Goal: Check status: Check status

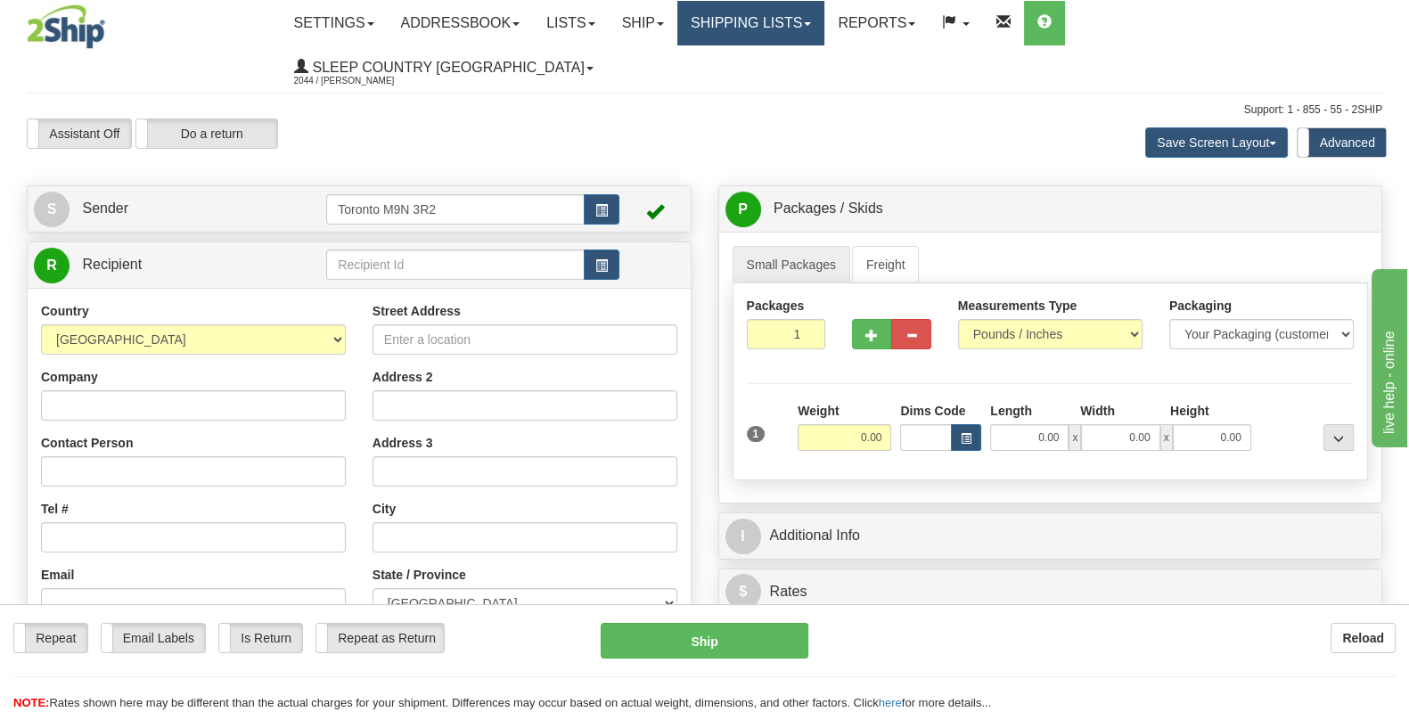
click at [824, 41] on link "Shipping lists" at bounding box center [750, 23] width 147 height 45
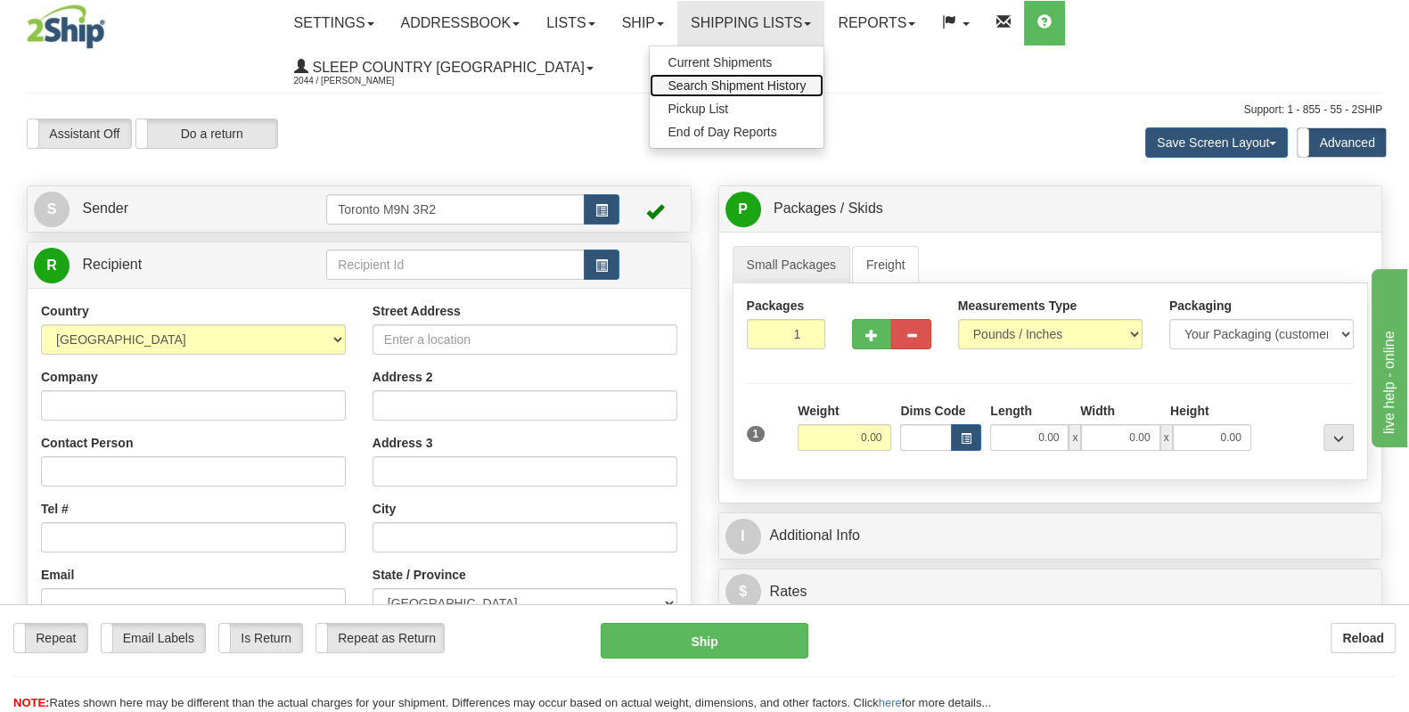
click at [806, 86] on span "Search Shipment History" at bounding box center [737, 85] width 138 height 14
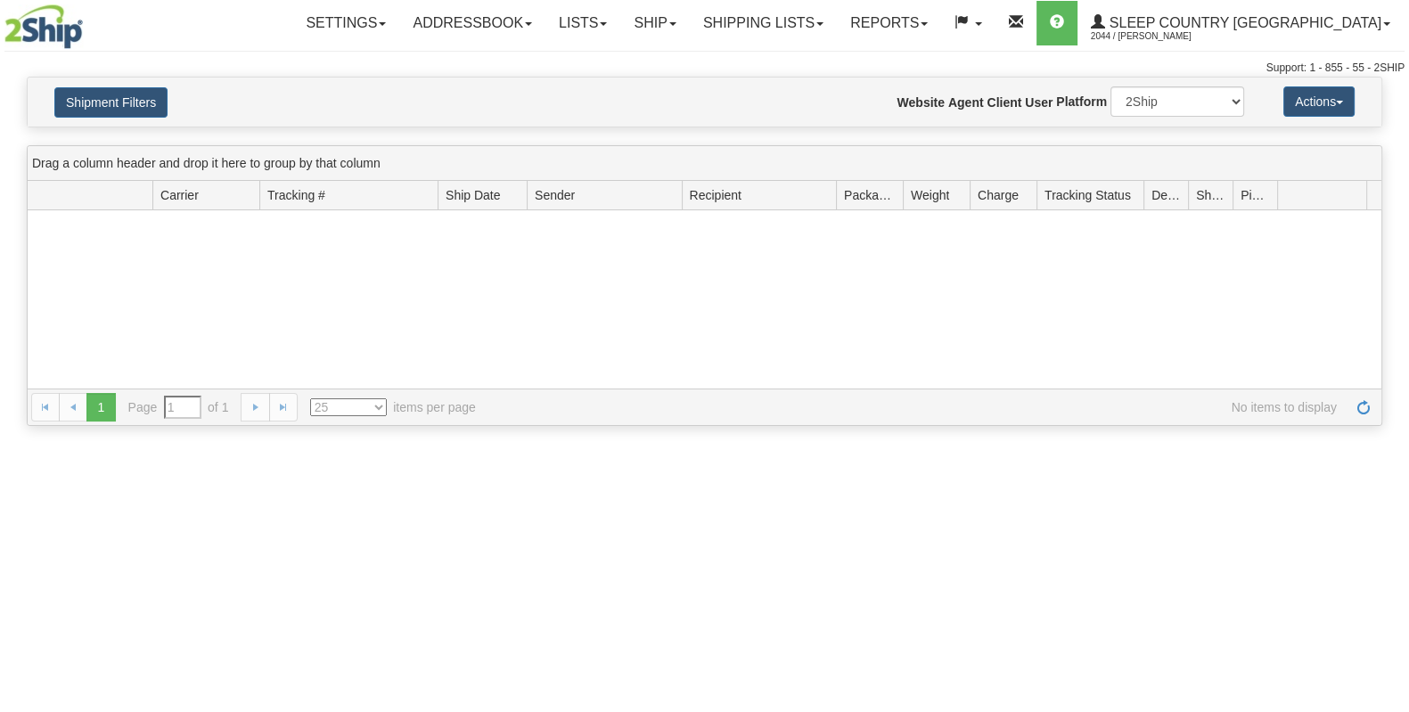
type input "From [DATE] To [DATE]"
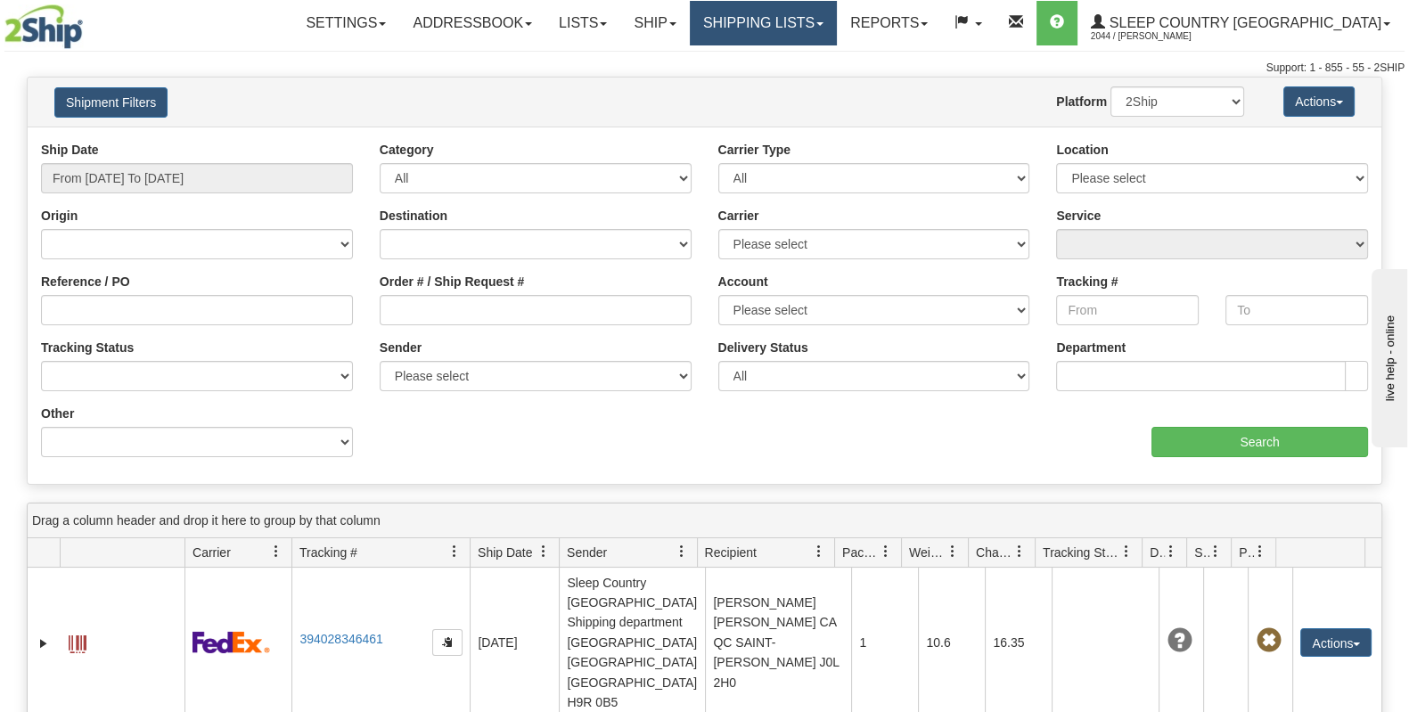
click at [836, 32] on link "Shipping lists" at bounding box center [763, 23] width 147 height 45
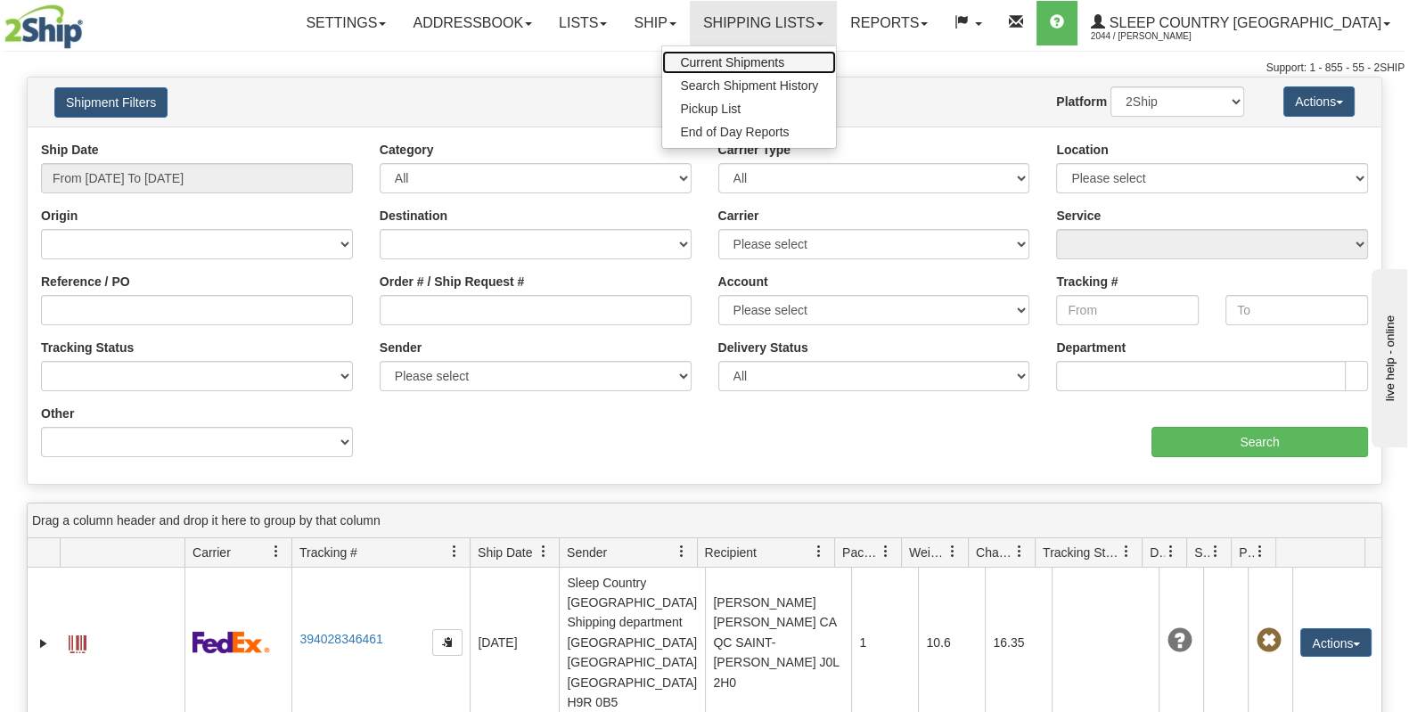
click at [784, 60] on span "Current Shipments" at bounding box center [732, 62] width 104 height 14
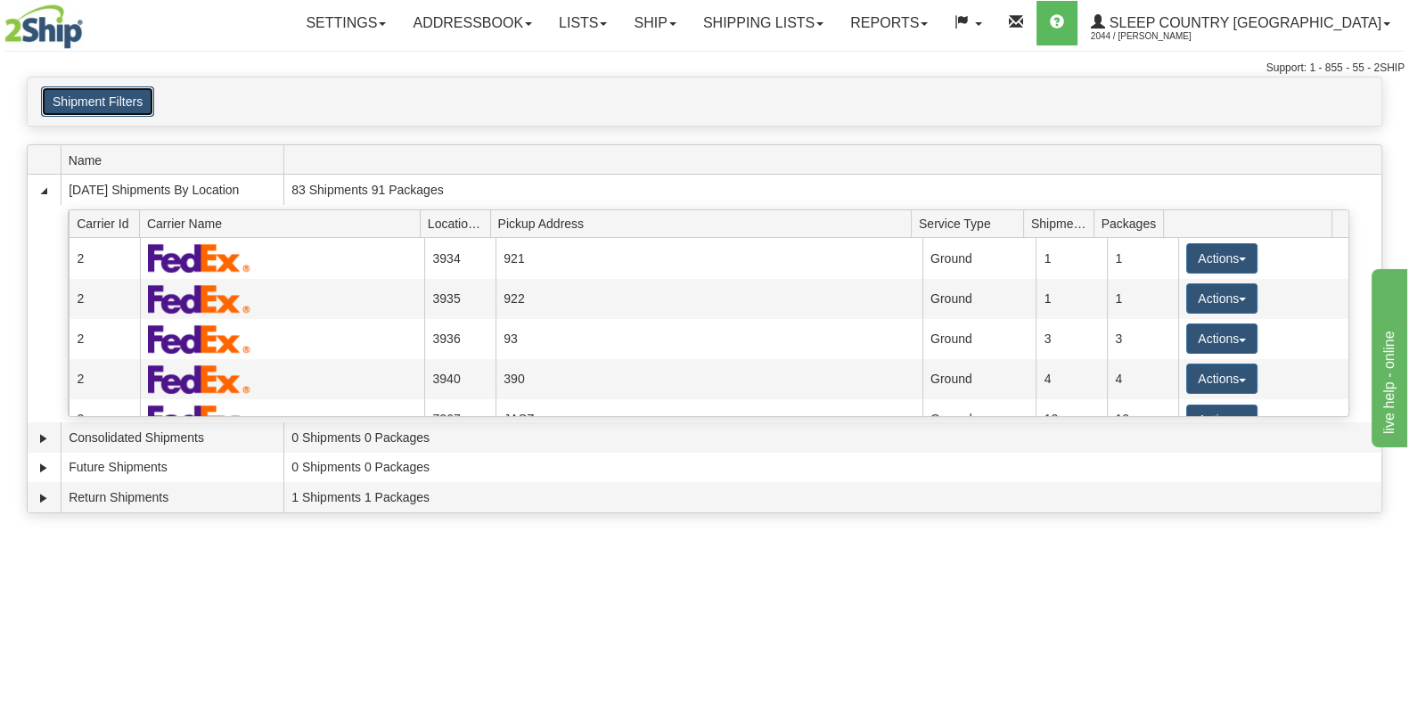
click at [142, 98] on button "Shipment Filters" at bounding box center [97, 101] width 113 height 30
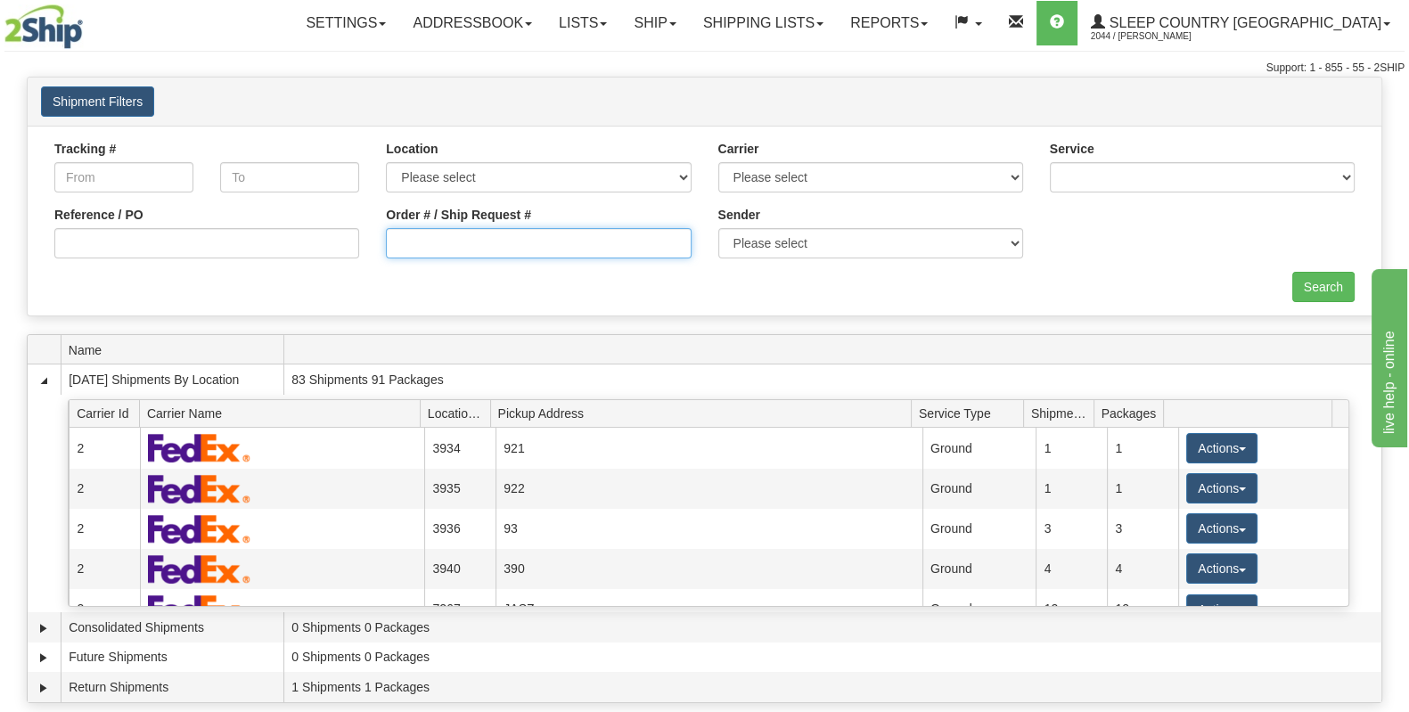
click at [471, 243] on input "Order # / Ship Request #" at bounding box center [538, 243] width 305 height 30
paste input "9002I139905"
type input "9002I139905"
click at [1337, 287] on input "Search" at bounding box center [1323, 287] width 62 height 30
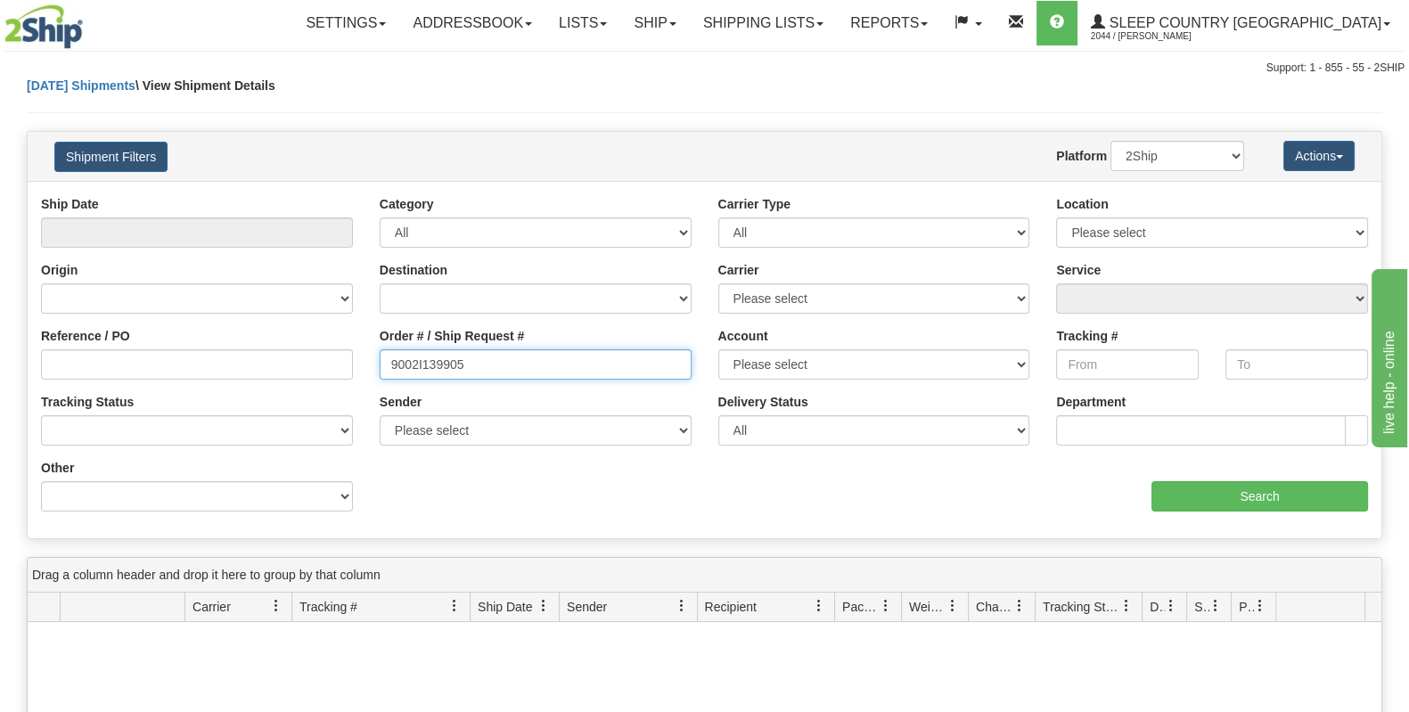
drag, startPoint x: 514, startPoint y: 371, endPoint x: 125, endPoint y: 367, distance: 389.5
click at [125, 195] on div "Reference / PO Order # / Ship Request # 9002I139905 Account Please select Canad…" at bounding box center [705, 195] width 1354 height 0
click at [94, 360] on input "Reference / PO" at bounding box center [197, 364] width 312 height 30
paste input "9002I139905"
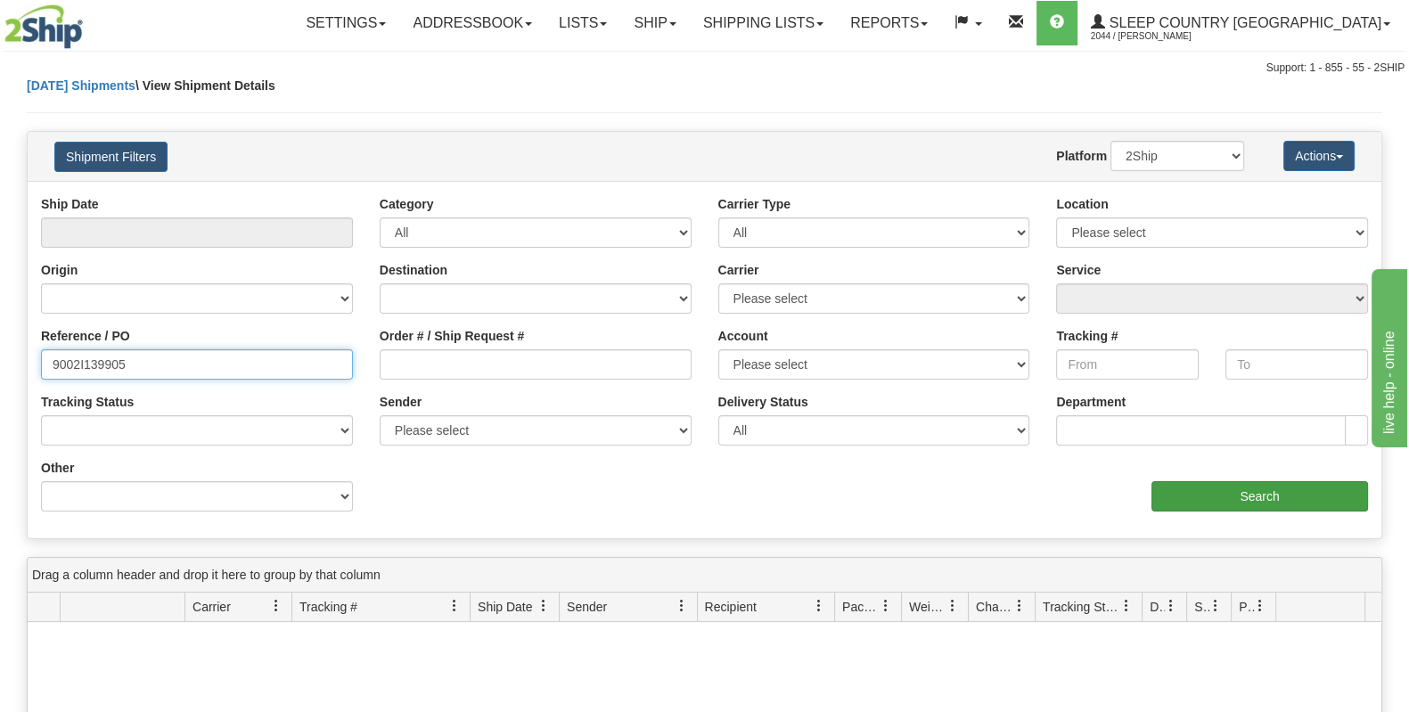
type input "9002I139905"
click at [1230, 504] on input "Search" at bounding box center [1259, 496] width 217 height 30
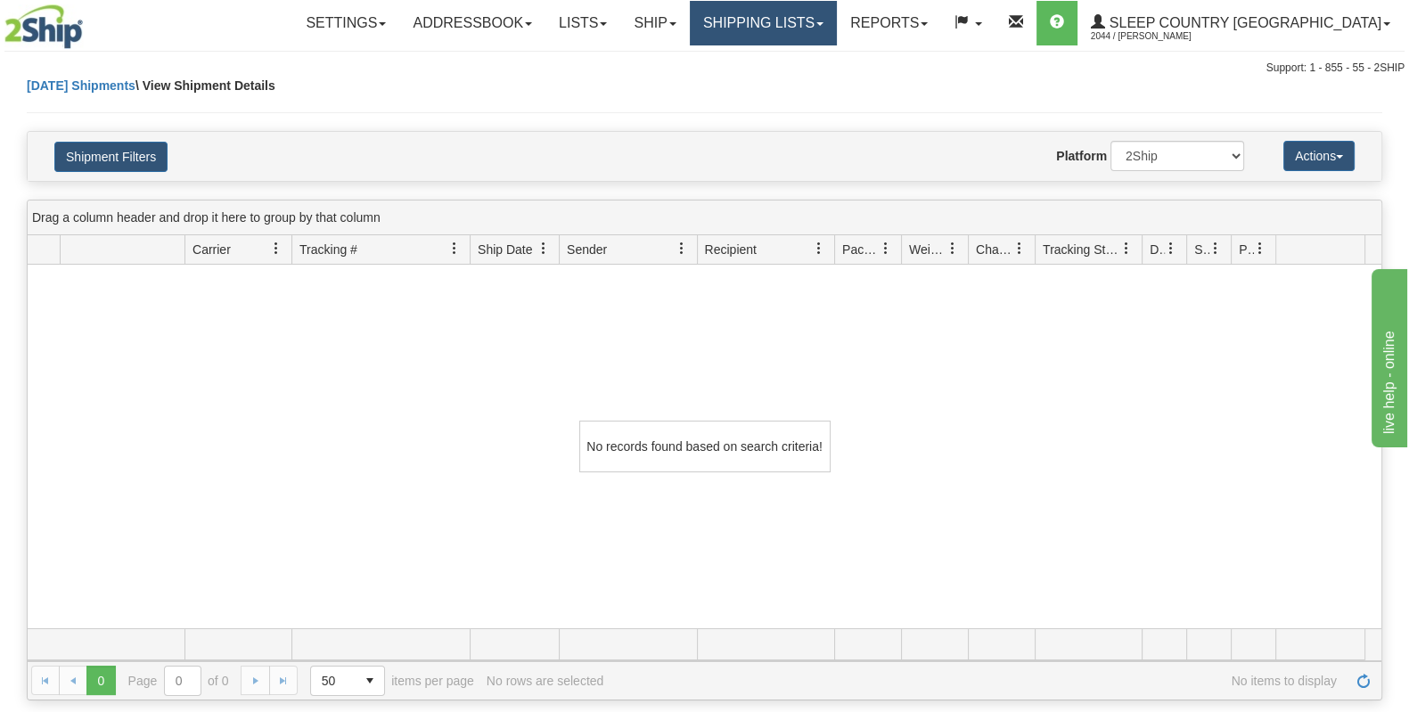
click at [837, 26] on link "Shipping lists" at bounding box center [763, 23] width 147 height 45
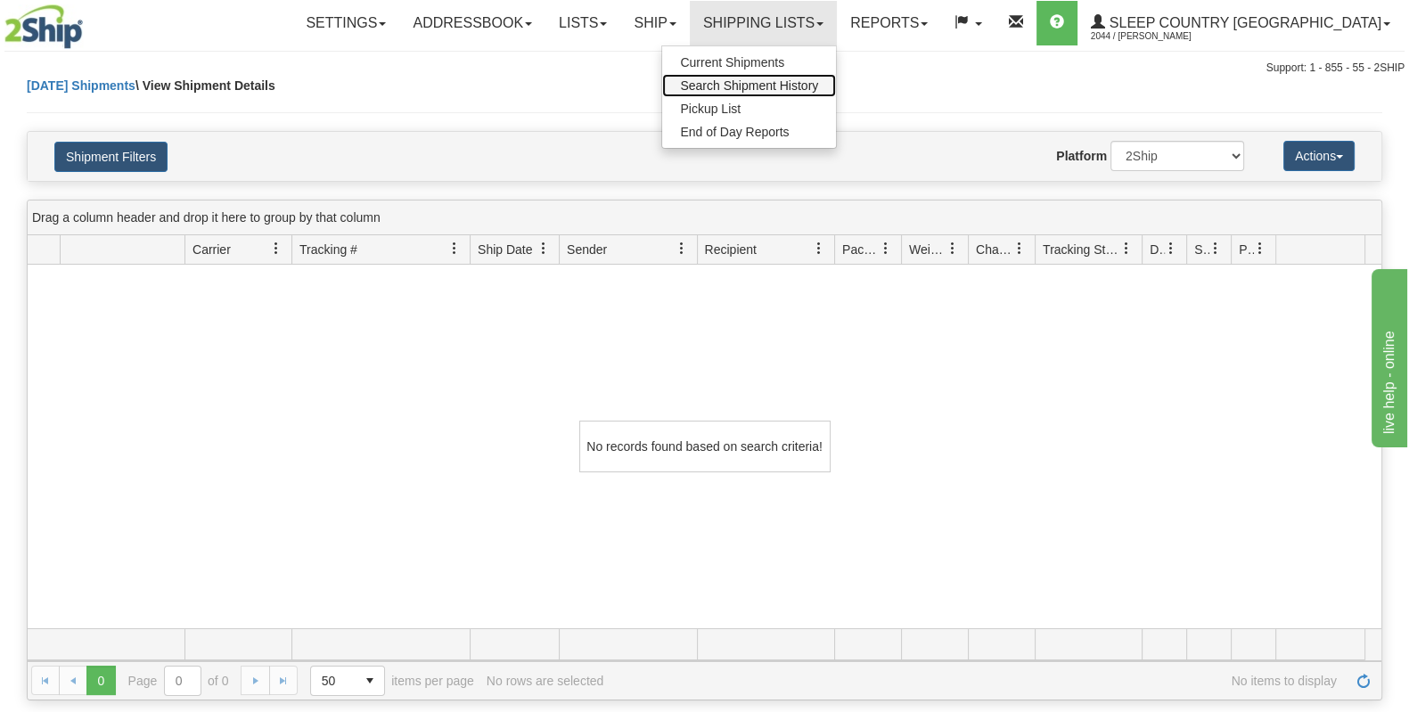
click at [818, 87] on span "Search Shipment History" at bounding box center [749, 85] width 138 height 14
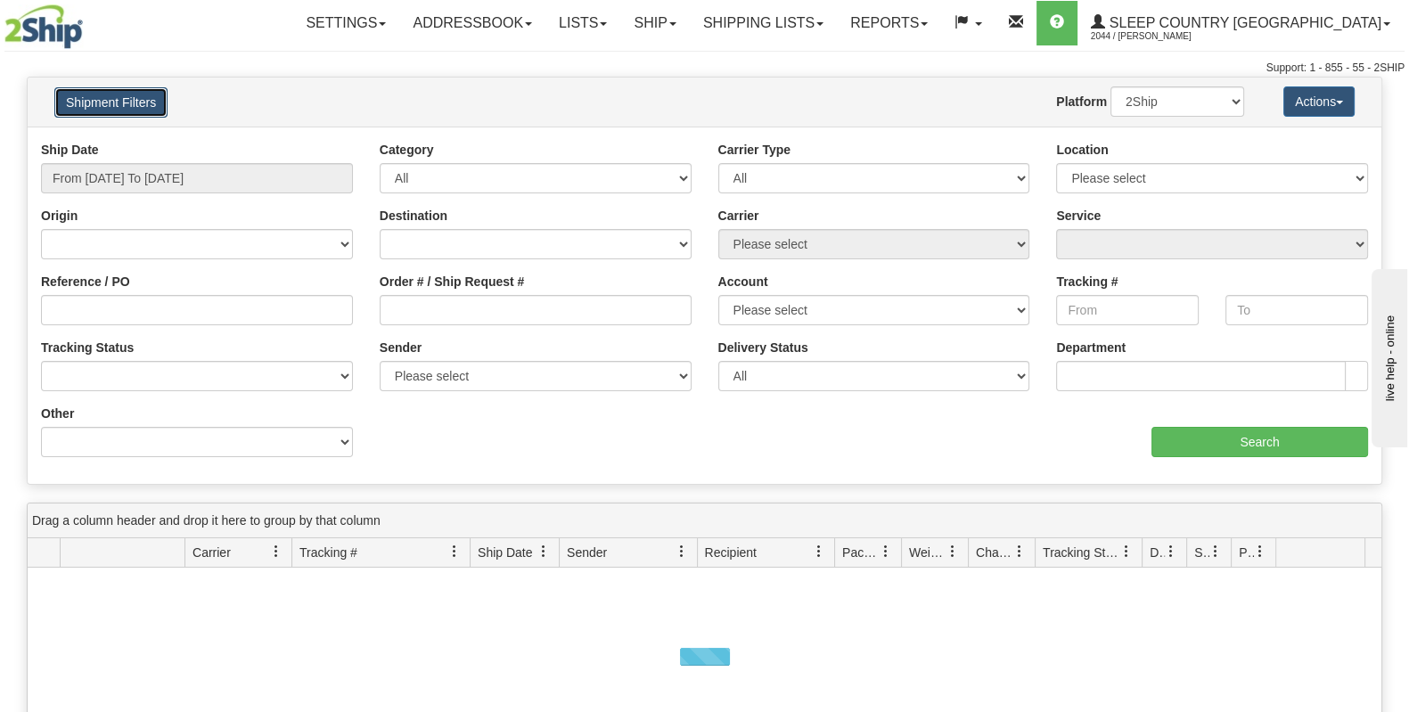
click at [117, 111] on button "Shipment Filters" at bounding box center [110, 102] width 113 height 30
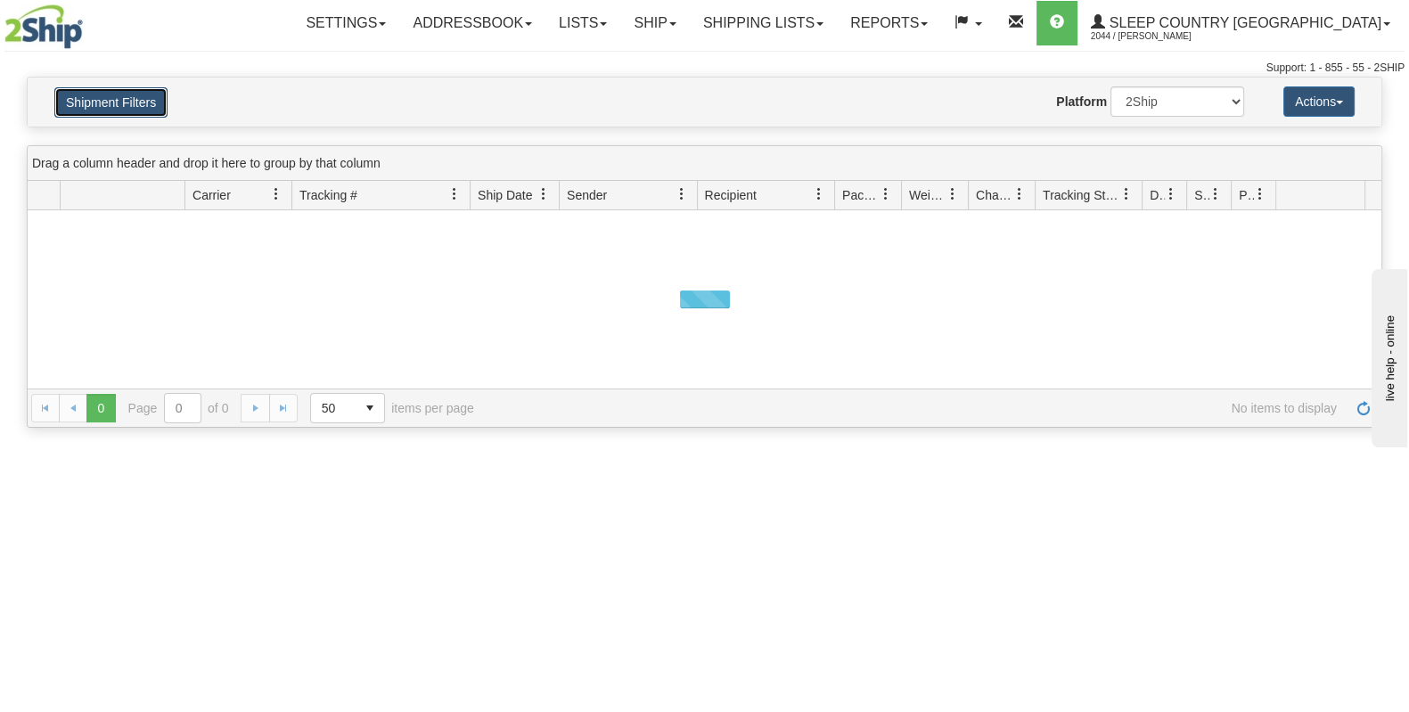
click at [109, 92] on button "Shipment Filters" at bounding box center [110, 102] width 113 height 30
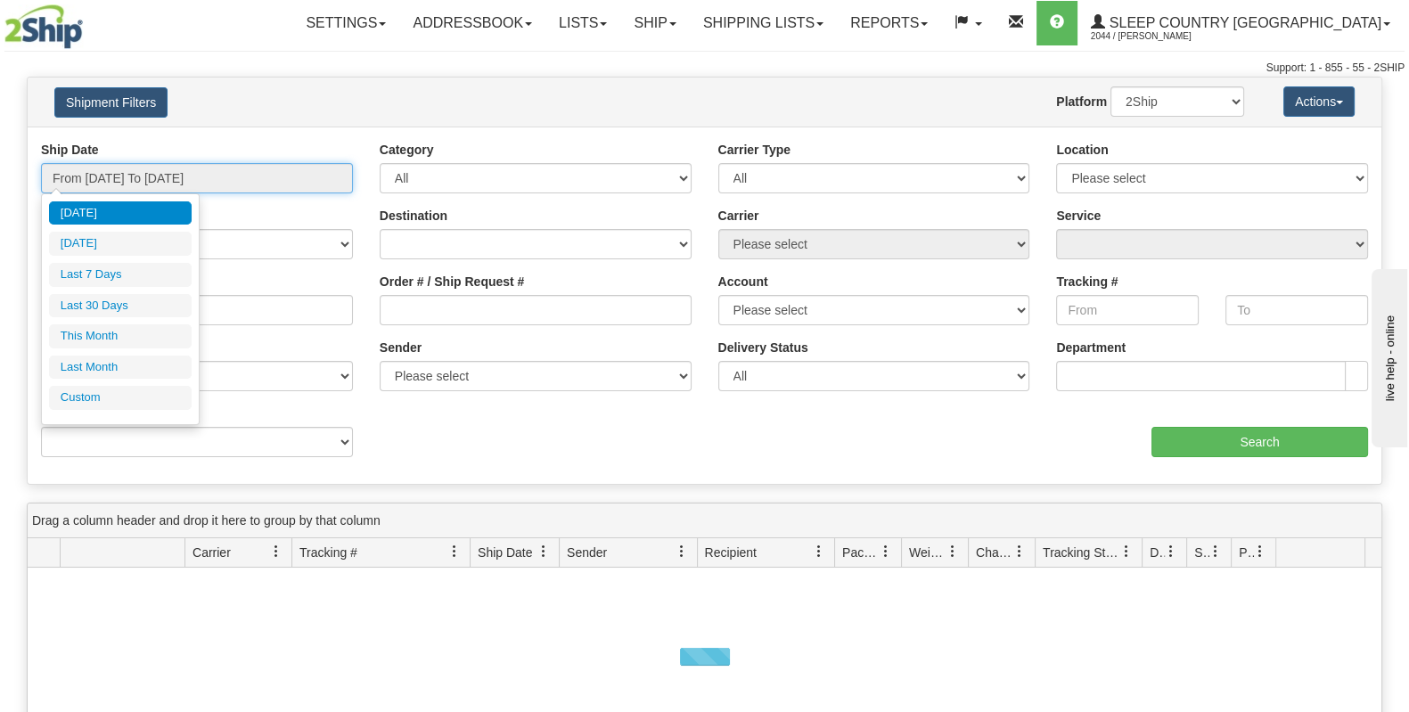
click at [143, 170] on input "From [DATE] To [DATE]" at bounding box center [197, 178] width 312 height 30
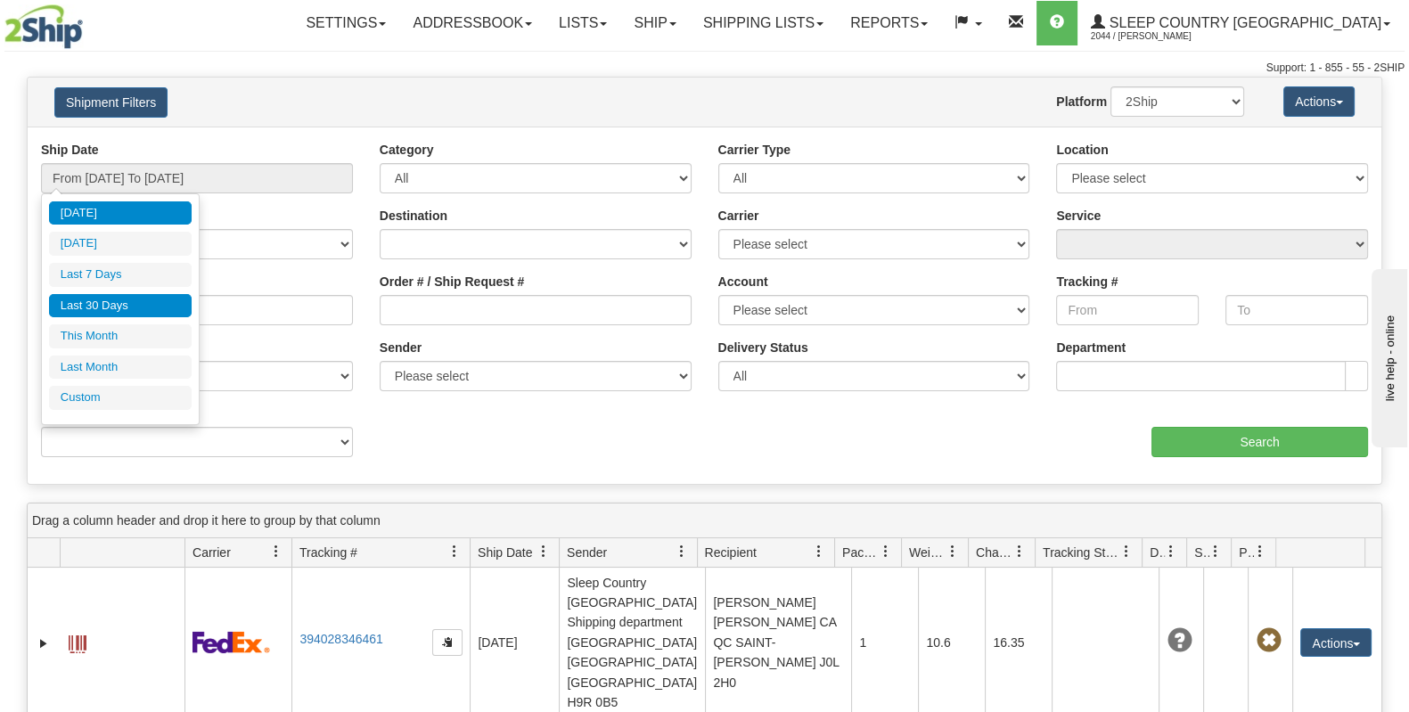
click at [129, 309] on li "Last 30 Days" at bounding box center [120, 306] width 143 height 24
type input "From [DATE] To [DATE]"
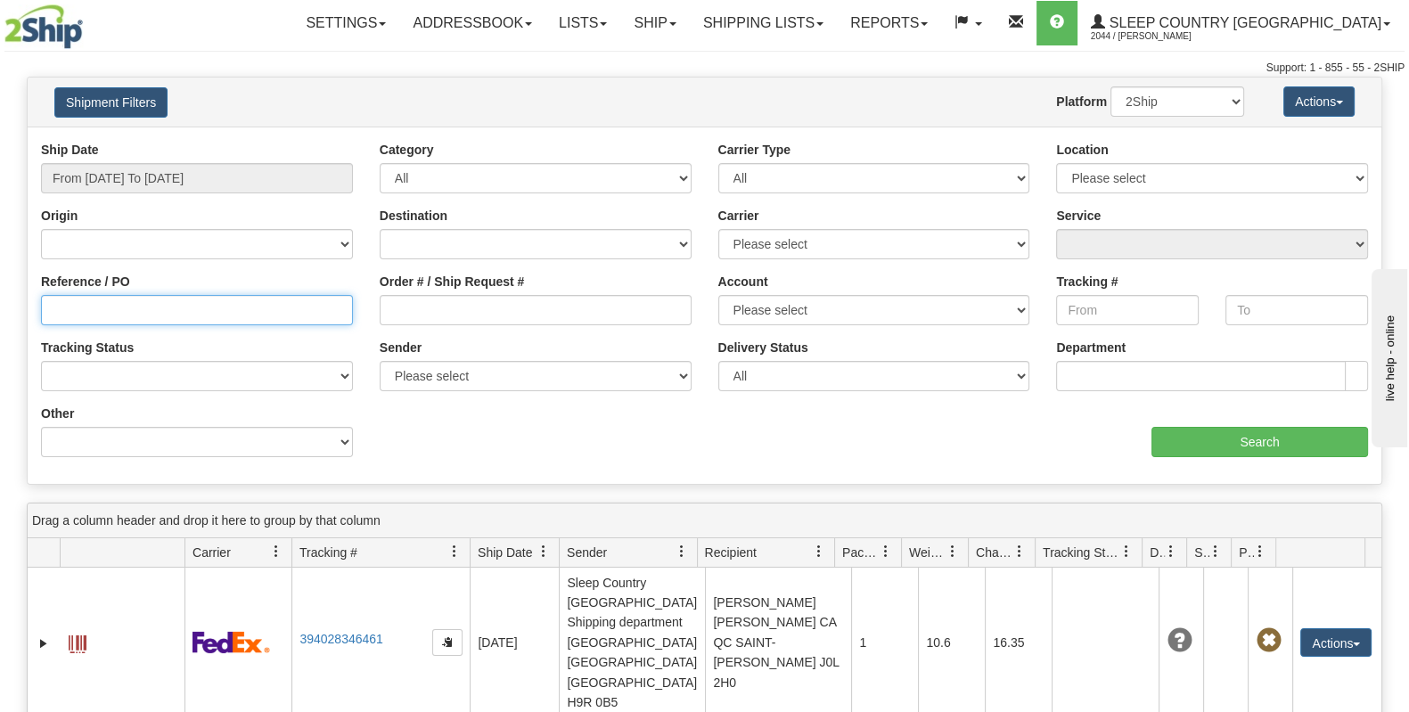
click at [165, 296] on input "Reference / PO" at bounding box center [197, 310] width 312 height 30
paste input "9002I139905"
type input "9002I139905"
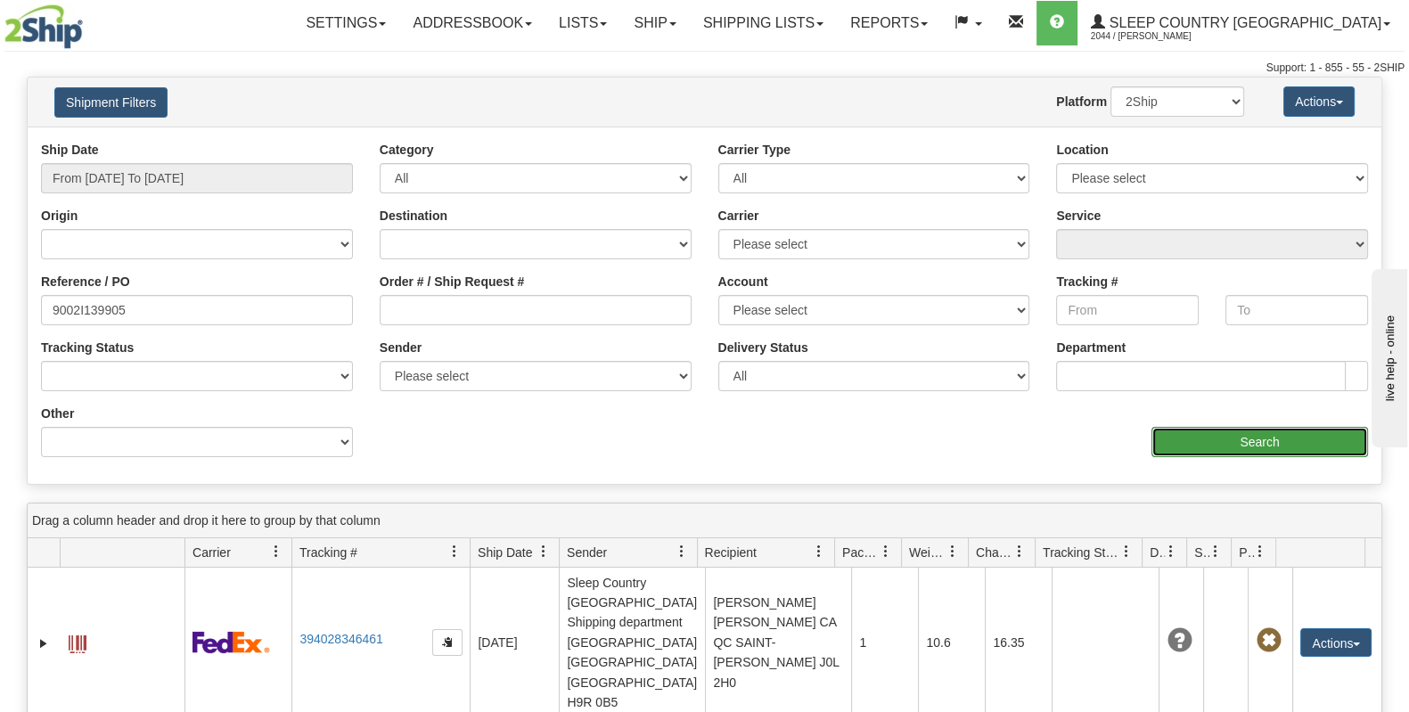
click at [1260, 434] on input "Search" at bounding box center [1259, 442] width 217 height 30
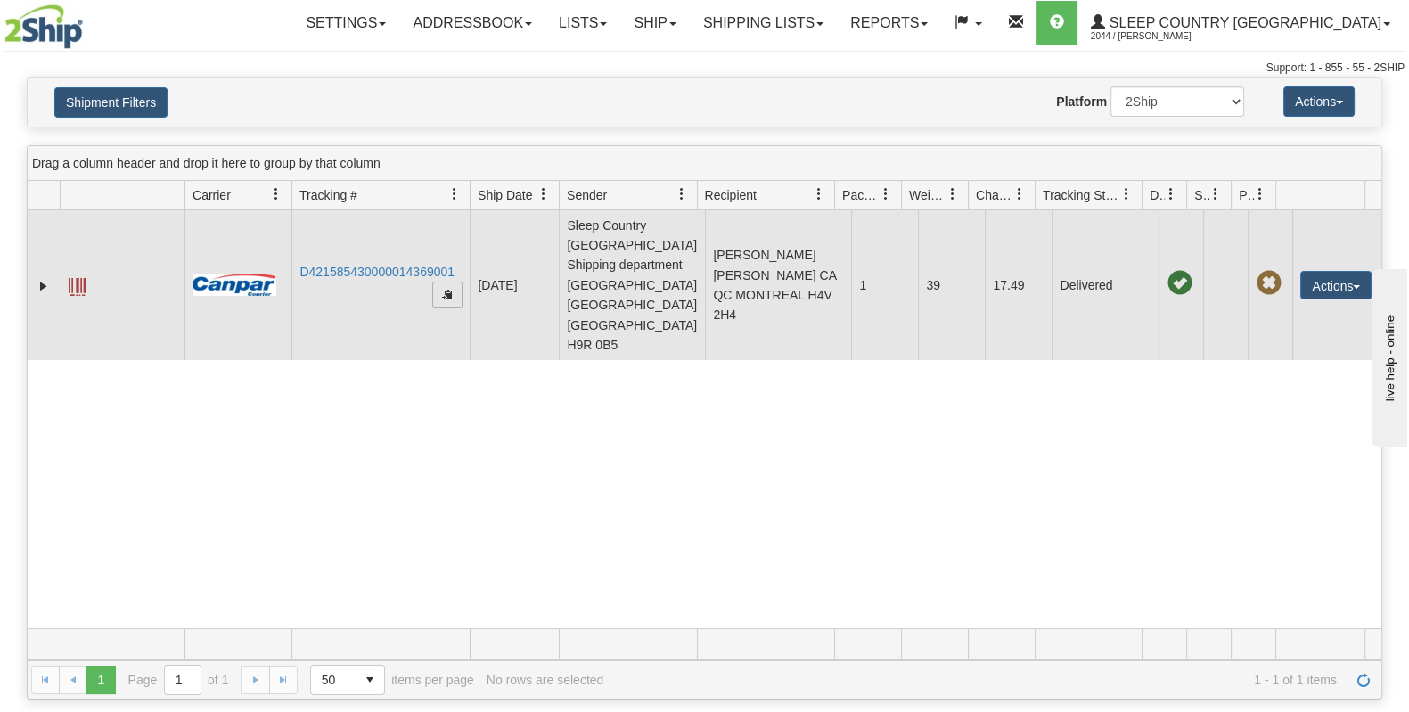
click at [443, 289] on span "button" at bounding box center [447, 294] width 11 height 11
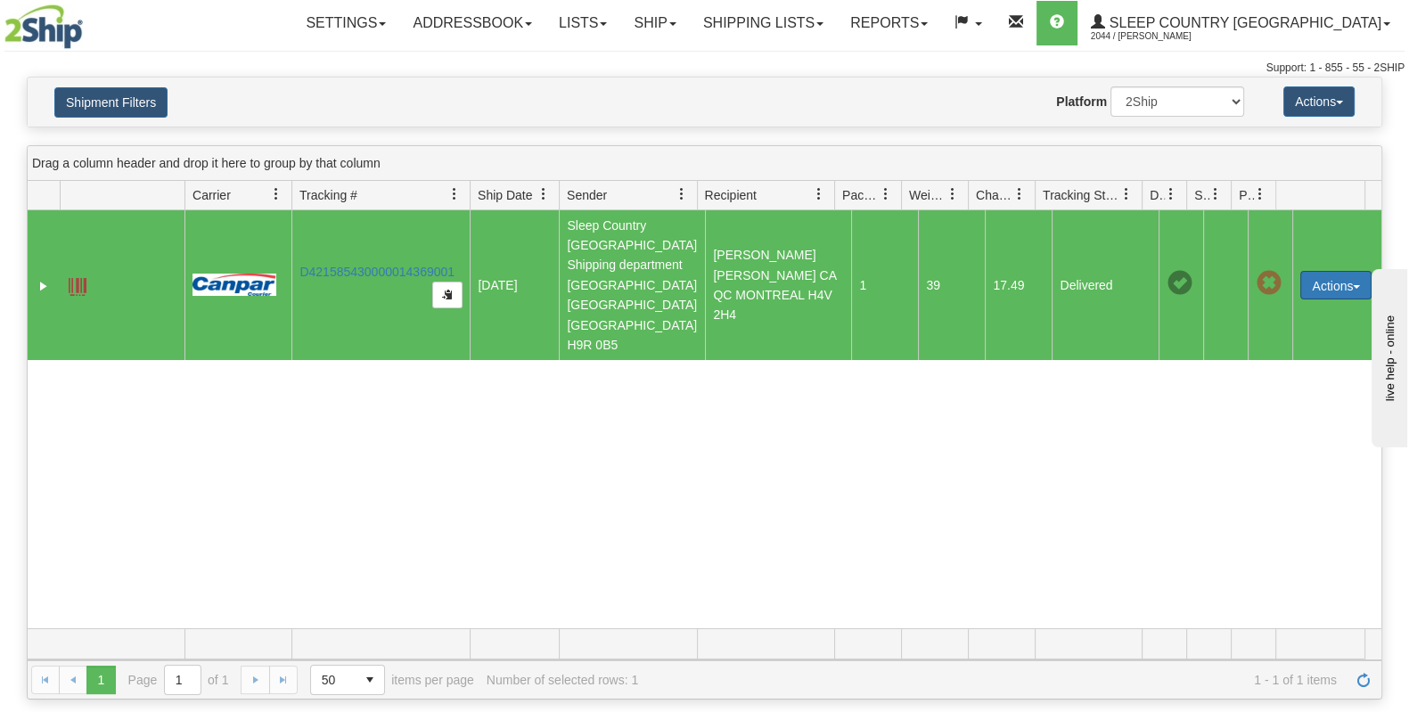
click at [1307, 272] on button "Actions" at bounding box center [1335, 285] width 71 height 29
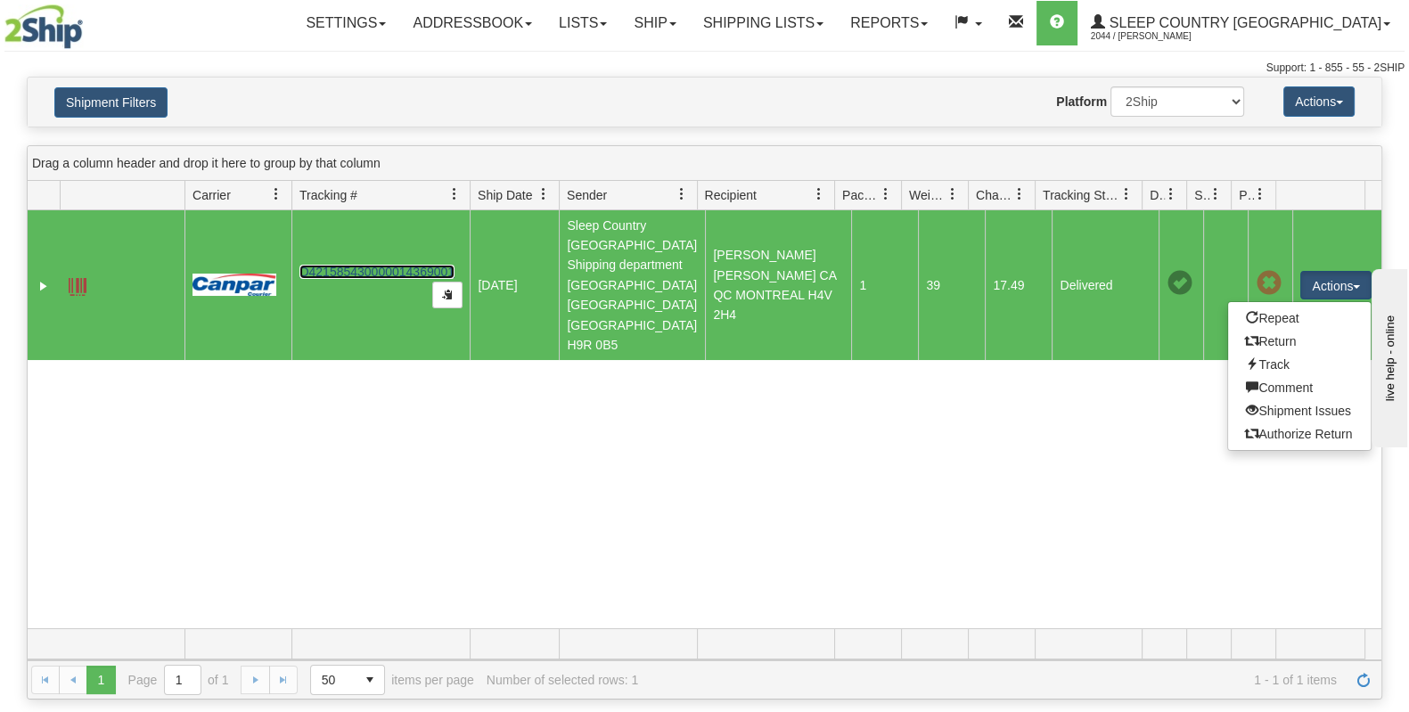
click at [396, 265] on link "D421585430000014369001" at bounding box center [376, 272] width 155 height 14
